Goal: Find specific page/section: Find specific page/section

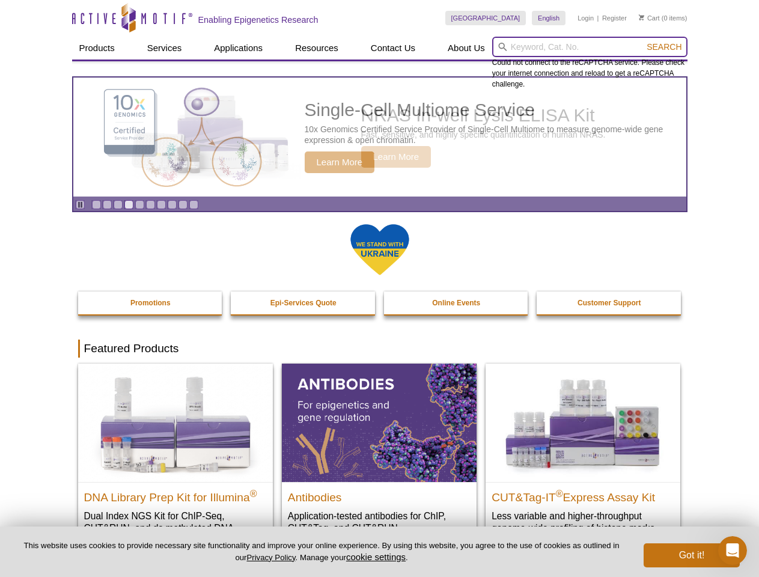
click at [589, 47] on input "search" at bounding box center [589, 47] width 195 height 20
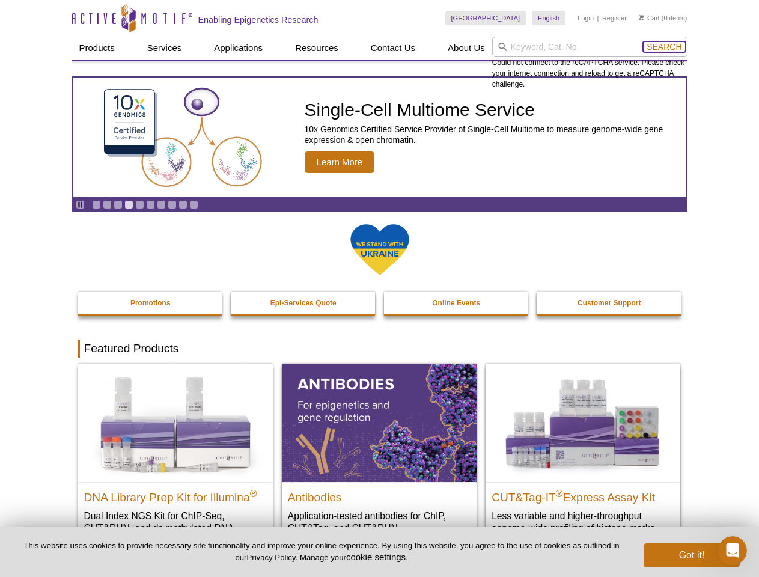
click at [664, 47] on span "Search" at bounding box center [663, 47] width 35 height 10
click at [80, 204] on icon "Pause" at bounding box center [80, 205] width 8 height 8
click at [96, 204] on link "Go to slide 1" at bounding box center [96, 204] width 9 height 9
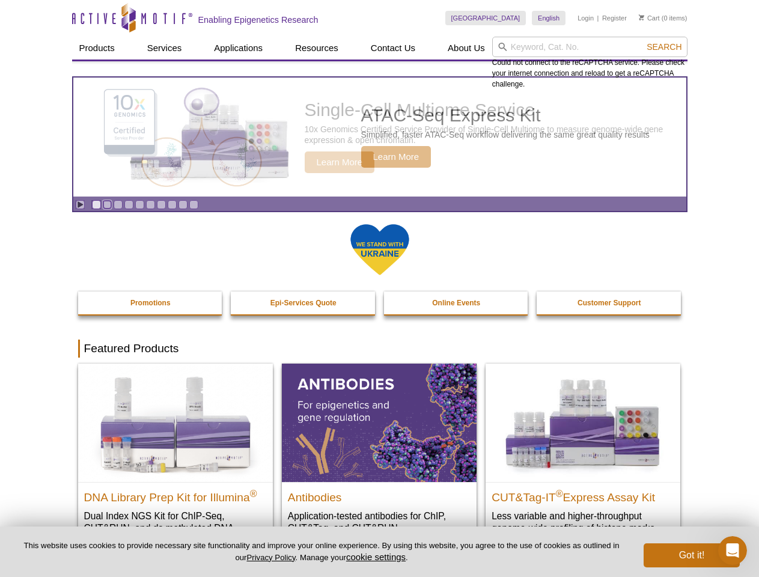
click at [107, 204] on link "Go to slide 2" at bounding box center [107, 204] width 9 height 9
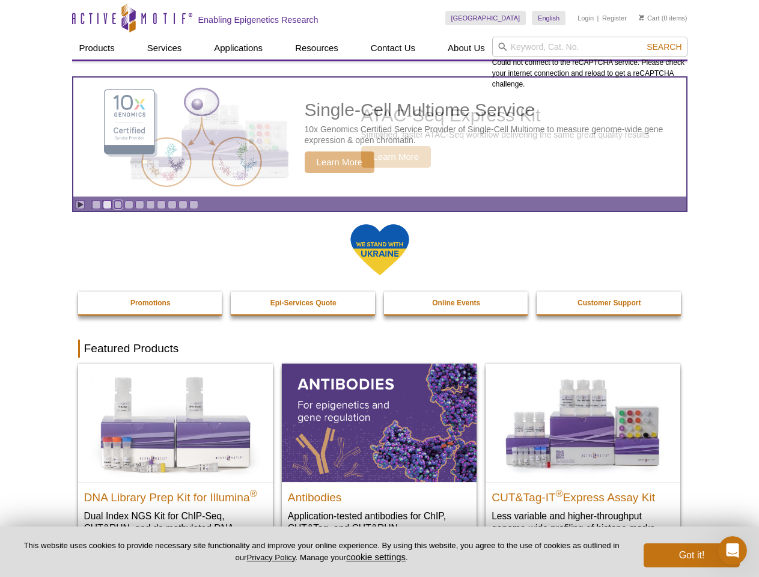
click at [118, 204] on link "Go to slide 3" at bounding box center [118, 204] width 9 height 9
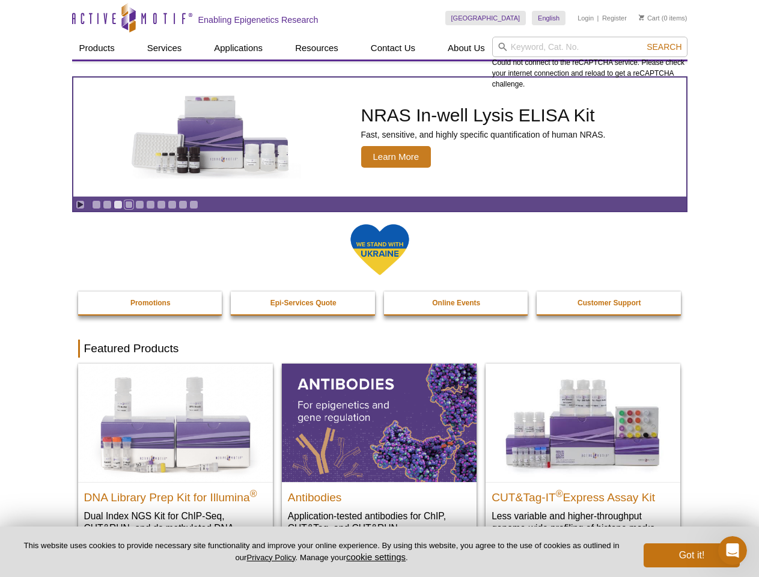
click at [129, 204] on link "Go to slide 4" at bounding box center [128, 204] width 9 height 9
click at [139, 204] on link "Go to slide 5" at bounding box center [139, 204] width 9 height 9
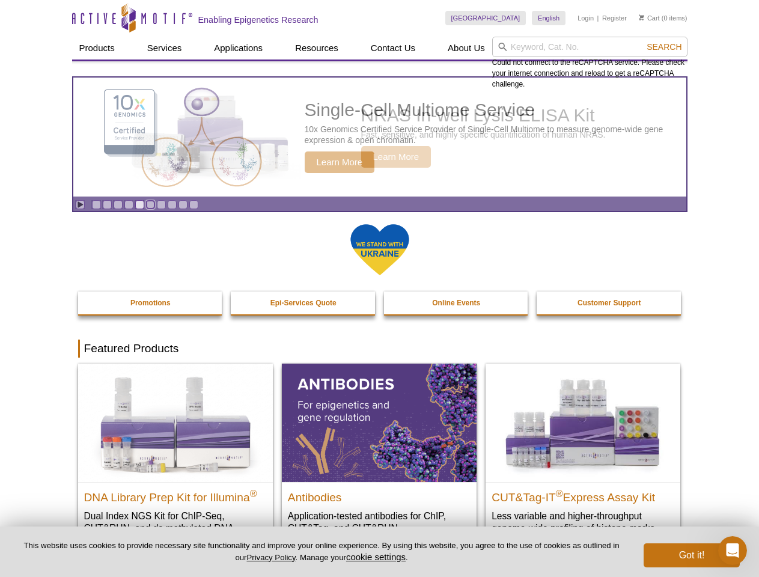
click at [150, 204] on link "Go to slide 6" at bounding box center [150, 204] width 9 height 9
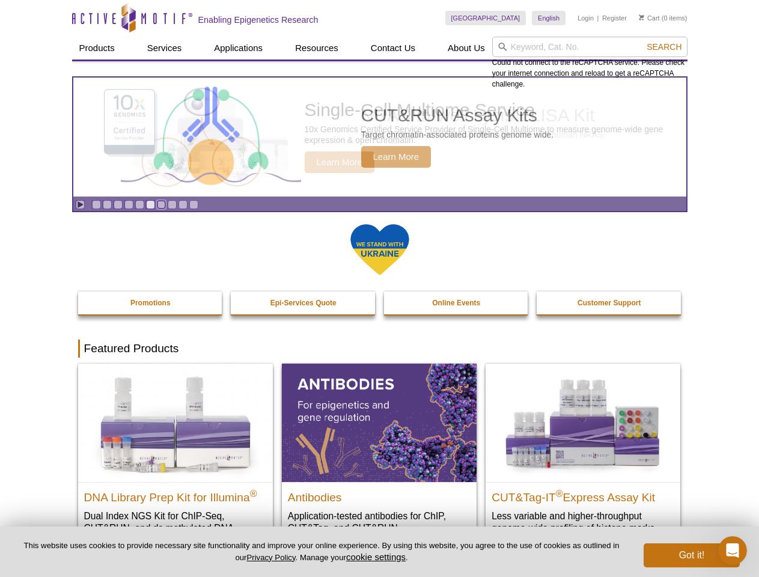
click at [161, 204] on link "Go to slide 7" at bounding box center [161, 204] width 9 height 9
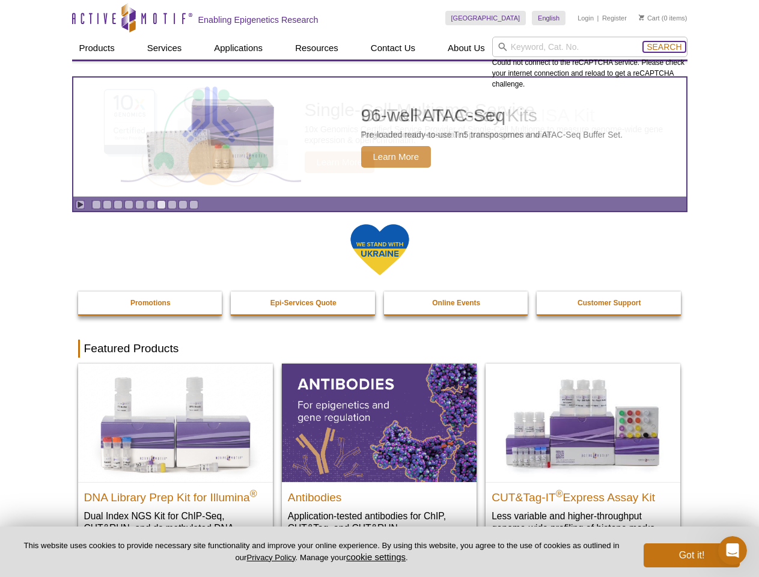
click at [664, 47] on span "Search" at bounding box center [663, 47] width 35 height 10
